Goal: Task Accomplishment & Management: Manage account settings

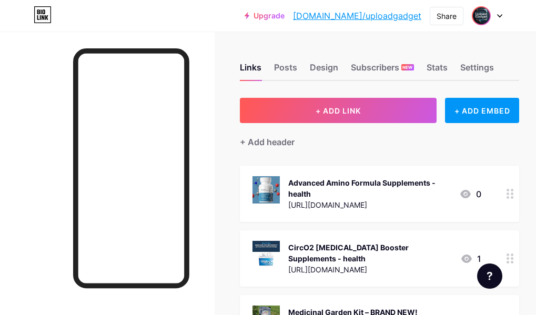
click at [475, 17] on img at bounding box center [480, 15] width 17 height 17
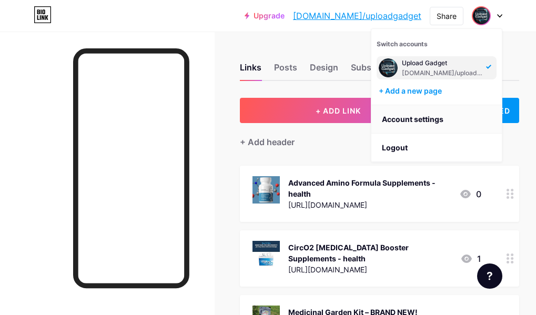
click at [436, 118] on link "Account settings" at bounding box center [436, 119] width 130 height 28
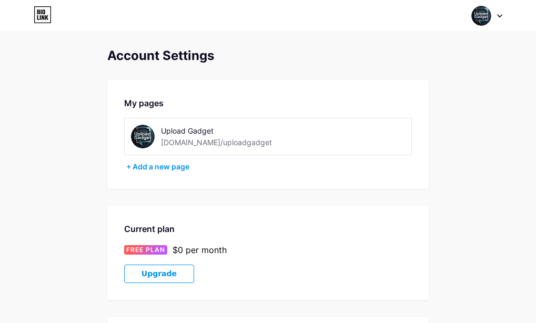
click at [227, 136] on div "Upload Gadget [DOMAIN_NAME]/uploadgadget" at bounding box center [237, 137] width 153 height 24
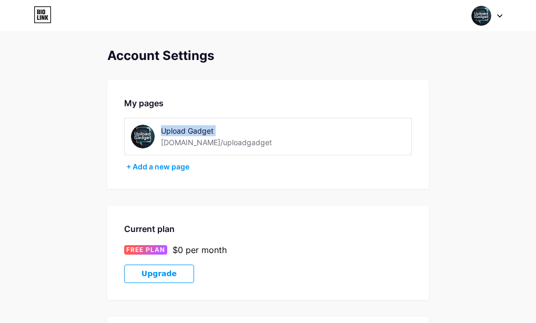
click at [149, 137] on img at bounding box center [143, 137] width 24 height 24
click at [398, 87] on div "My pages Upload Gadget [DOMAIN_NAME]/uploadgadget + Add a new page" at bounding box center [267, 134] width 321 height 109
click at [485, 15] on img at bounding box center [481, 16] width 20 height 20
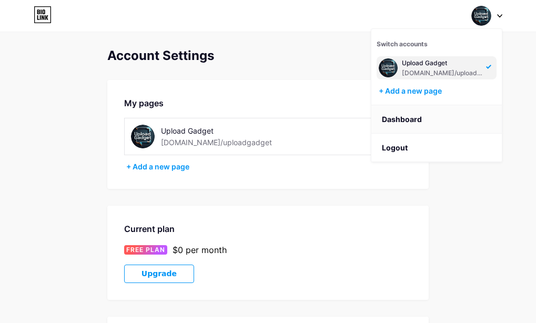
click at [440, 120] on link "Dashboard" at bounding box center [436, 119] width 130 height 28
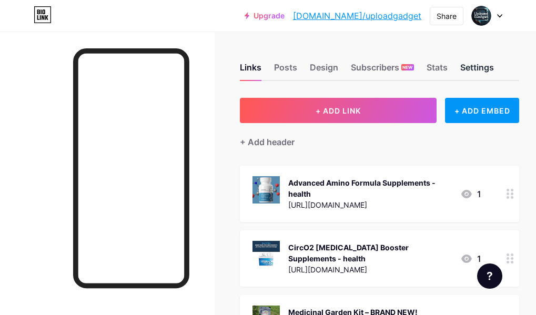
click at [493, 72] on div "Settings" at bounding box center [477, 70] width 34 height 19
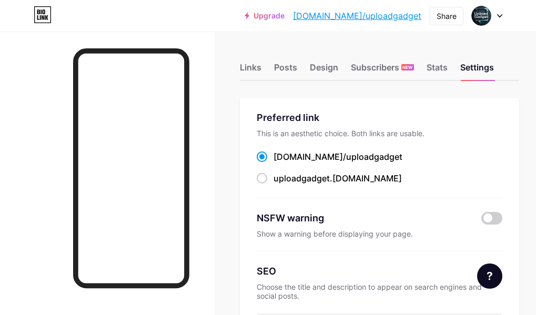
click at [406, 157] on div "[DOMAIN_NAME]/ uploadgadget" at bounding box center [378, 156] width 245 height 13
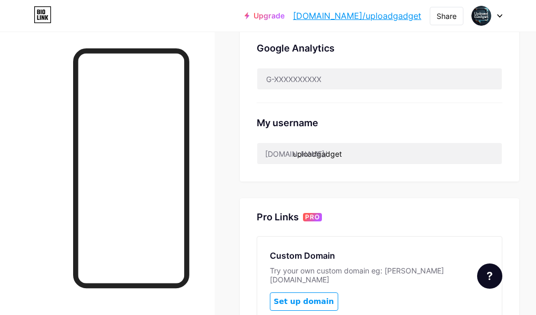
scroll to position [351, 0]
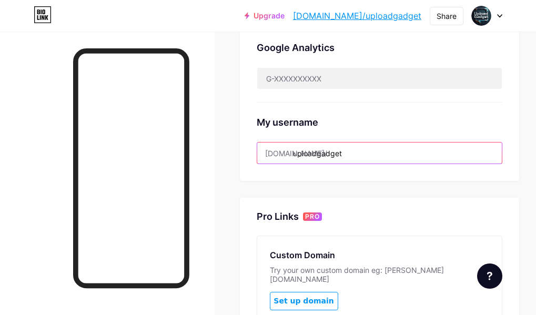
click at [405, 157] on input "uploadgadget" at bounding box center [379, 152] width 244 height 21
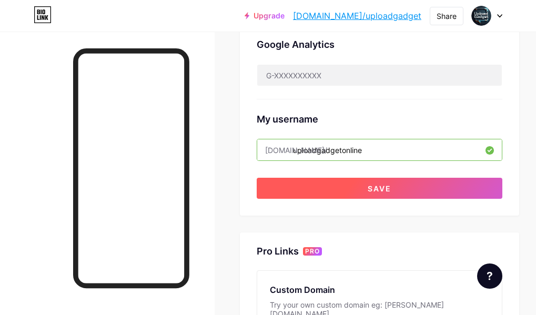
scroll to position [379, 0]
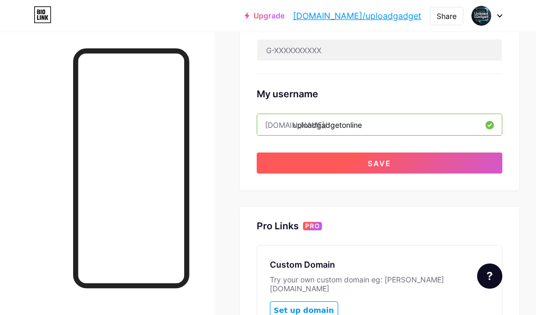
type input "uploadgadgetonline"
click at [391, 166] on span "Save" at bounding box center [379, 163] width 24 height 9
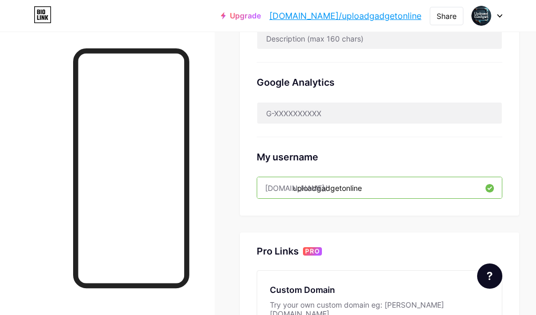
scroll to position [291, 0]
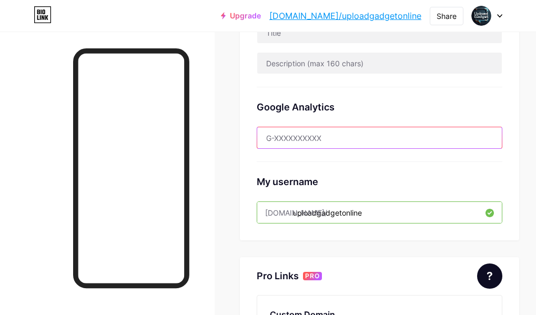
click at [396, 138] on input "text" at bounding box center [379, 137] width 244 height 21
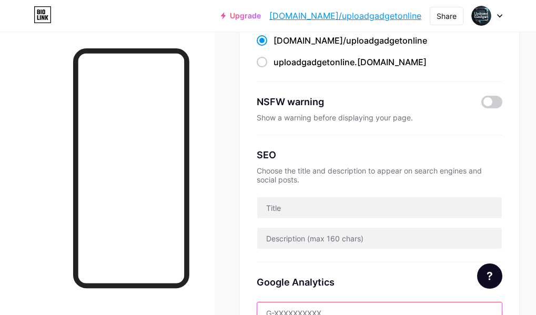
scroll to position [0, 0]
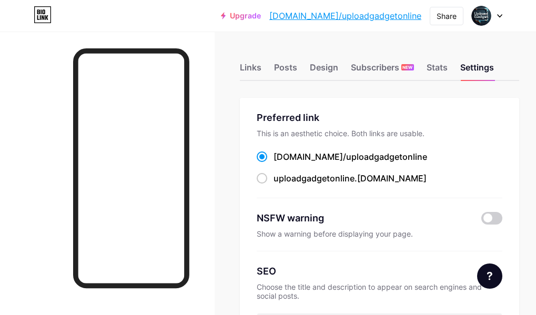
click at [267, 161] on span at bounding box center [261, 156] width 11 height 11
click at [280, 163] on input "[DOMAIN_NAME]/ uploadgadgetonline" at bounding box center [276, 166] width 7 height 7
click at [375, 163] on div "[DOMAIN_NAME]/ uploadgadgetonline uploadgadgetonline .[DOMAIN_NAME]" at bounding box center [378, 167] width 245 height 35
click at [447, 68] on div "Stats" at bounding box center [436, 70] width 21 height 19
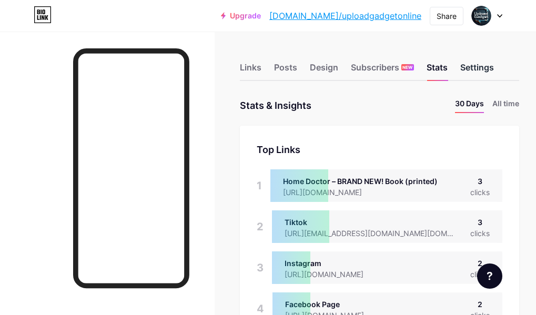
click at [493, 75] on div "Settings" at bounding box center [477, 70] width 34 height 19
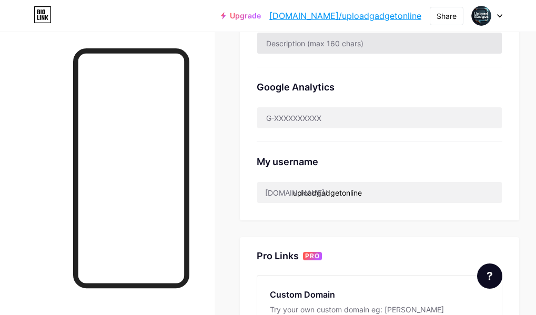
scroll to position [351, 0]
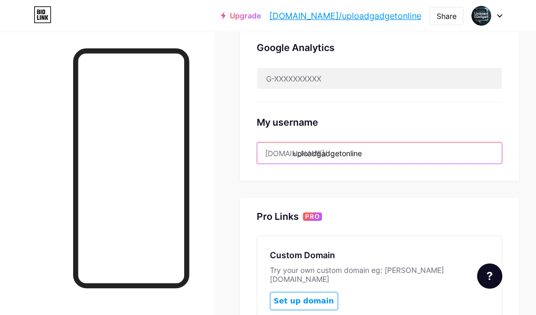
click at [413, 158] on input "uploadgadgetonline" at bounding box center [379, 152] width 244 height 21
drag, startPoint x: 413, startPoint y: 155, endPoint x: 404, endPoint y: 152, distance: 9.3
click at [404, 152] on input "uploadgadgetonline" at bounding box center [379, 152] width 244 height 21
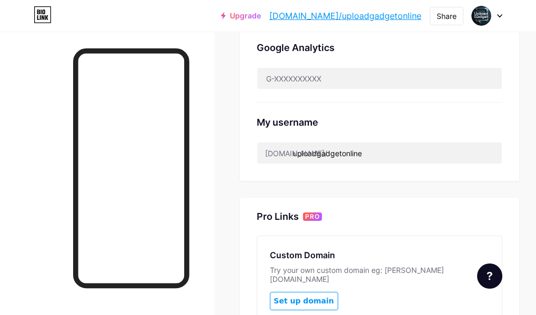
click at [411, 207] on div "Pro Links PRO Custom Domain Try your own custom domain eg: [PERSON_NAME][DOMAIN…" at bounding box center [379, 308] width 279 height 221
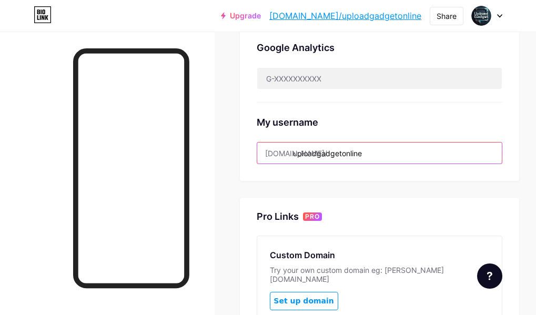
click at [441, 153] on input "uploadgadgetonline" at bounding box center [379, 152] width 244 height 21
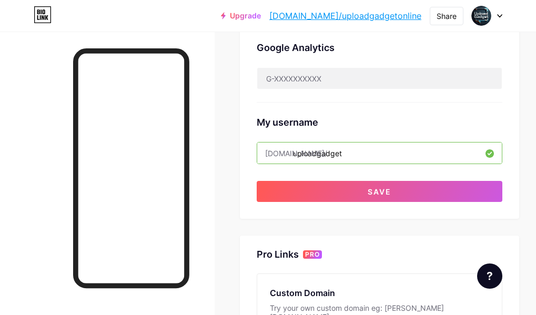
type input "uploadgadget"
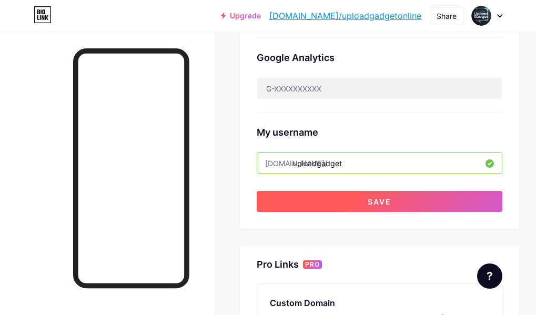
scroll to position [291, 0]
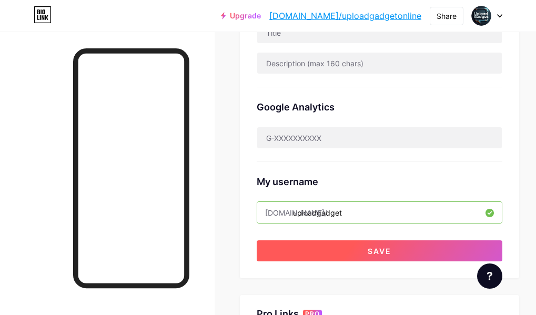
click at [416, 248] on button "Save" at bounding box center [378, 250] width 245 height 21
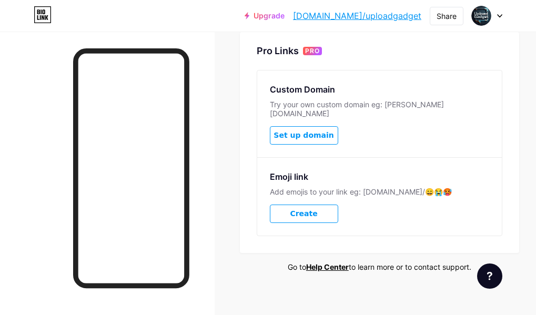
scroll to position [0, 0]
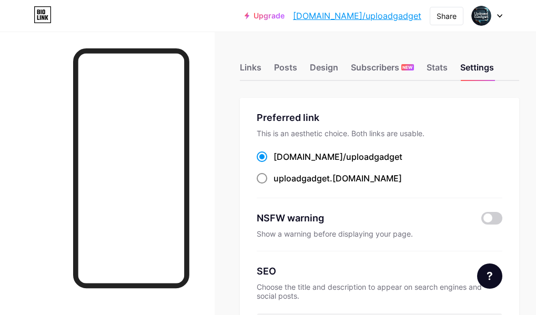
click at [267, 180] on span at bounding box center [261, 178] width 11 height 11
click at [280, 184] on input "uploadgadget .[DOMAIN_NAME]" at bounding box center [276, 187] width 7 height 7
radio input "true"
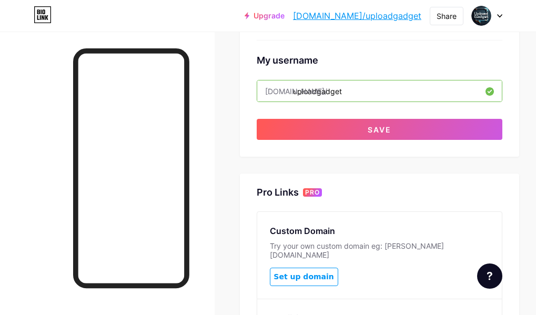
scroll to position [438, 0]
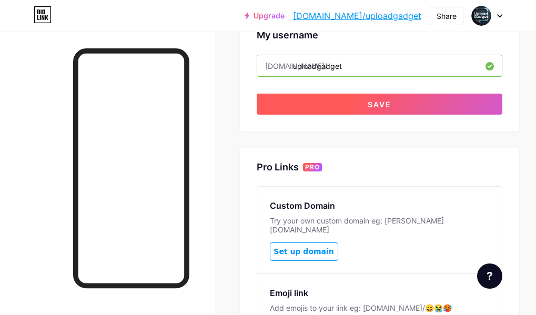
click at [391, 106] on span "Save" at bounding box center [379, 104] width 24 height 9
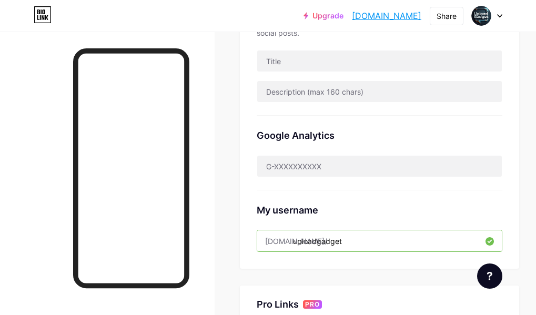
scroll to position [88, 0]
